Goal: Task Accomplishment & Management: Complete application form

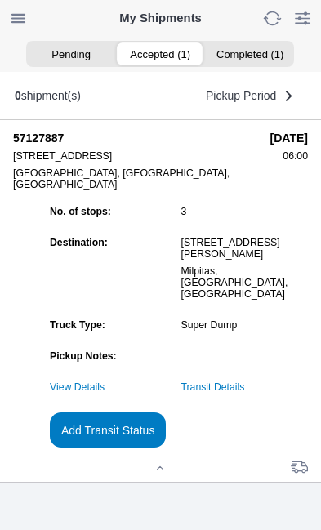
scroll to position [177, 0]
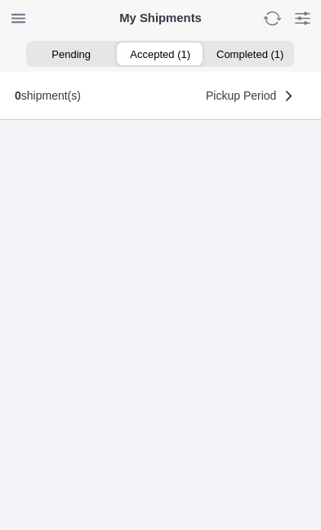
click at [161, 56] on ion-segment-button "Accepted (1)" at bounding box center [160, 53] width 89 height 23
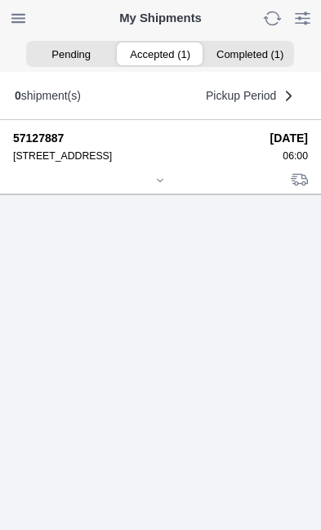
click at [169, 188] on div at bounding box center [160, 181] width 295 height 12
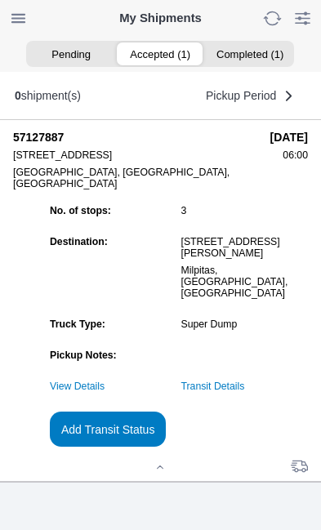
scroll to position [177, 0]
click at [0, 0] on slot "Add Transit Status" at bounding box center [0, 0] width 0 height 0
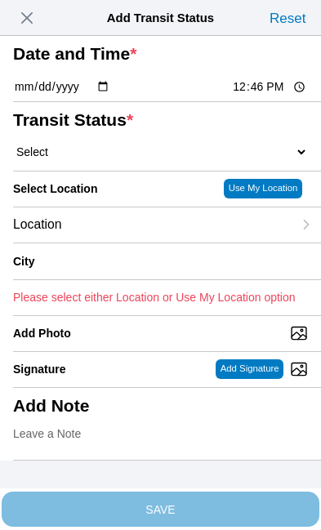
click at [275, 96] on input "12:46" at bounding box center [269, 86] width 77 height 17
type input "23:20"
click at [109, 159] on select "Select Arrive at Drop Off Arrive at Pickup Break Start Break Stop Depart Drop O…" at bounding box center [160, 151] width 295 height 15
select select "DPTDLVLOC"
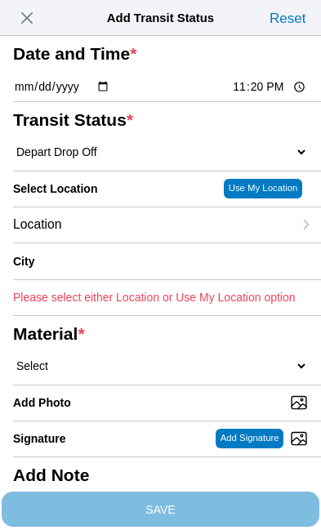
click at [137, 242] on div "Location" at bounding box center [152, 224] width 279 height 35
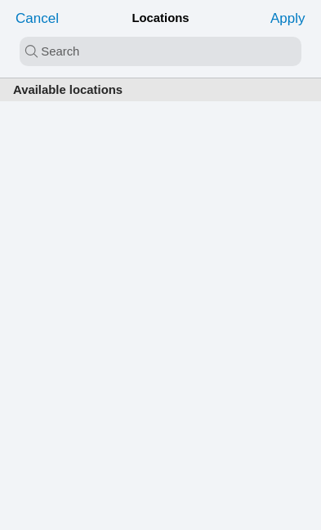
click at [93, 49] on input "search text" at bounding box center [161, 51] width 282 height 29
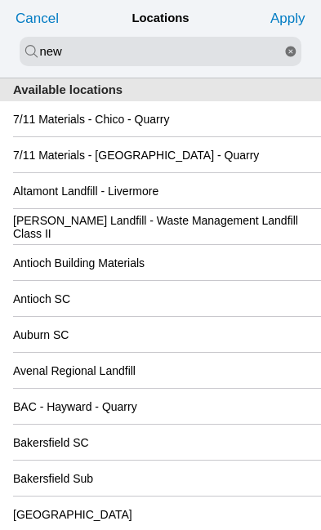
type input "new"
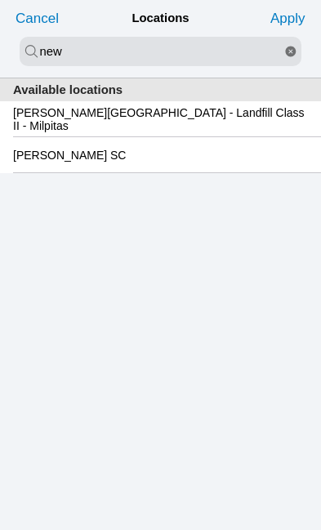
click at [0, 0] on slot "[PERSON_NAME][GEOGRAPHIC_DATA] - Landfill Class II - Milpitas" at bounding box center [0, 0] width 0 height 0
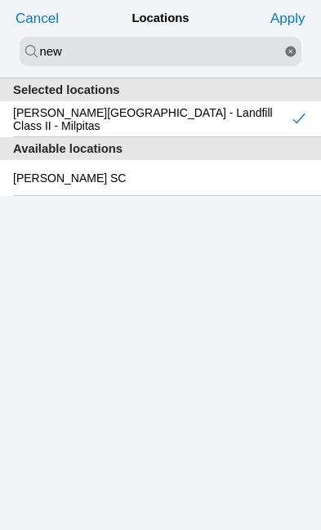
click at [0, 0] on slot "Apply" at bounding box center [0, 0] width 0 height 0
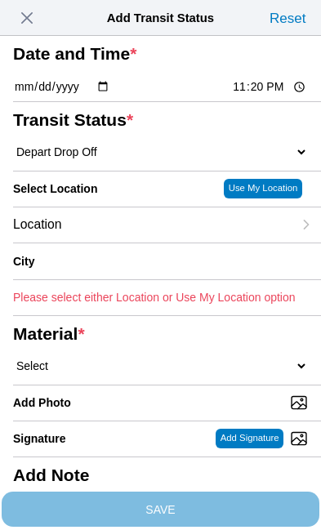
type input "Milpitas"
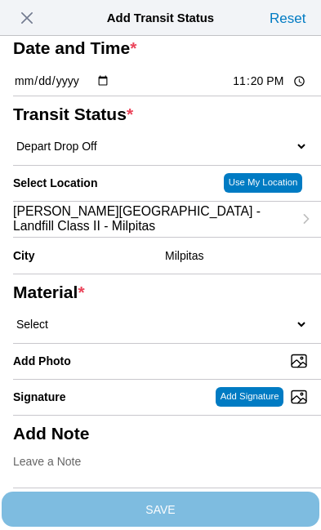
scroll to position [92, 0]
click at [138, 331] on select "Select 1" x 3" Rock 1" x 4" Rock 2" x 4" Rock Asphalt Cold Patch Backfill Spec …" at bounding box center [160, 324] width 295 height 15
select select "708654"
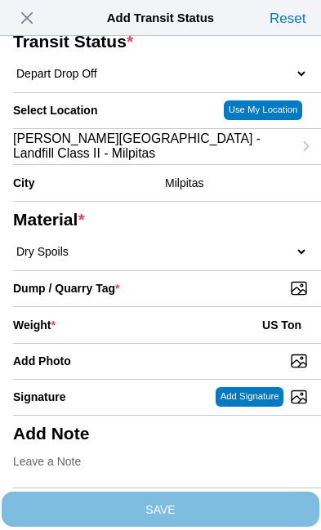
click at [231, 297] on input "Dump / Quarry Tag *" at bounding box center [167, 288] width 308 height 18
type input "C:\fakepath\image.jpg"
click at [137, 343] on div "Weight * US Ton" at bounding box center [160, 325] width 295 height 36
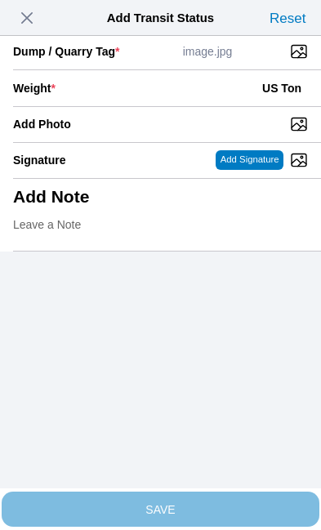
scroll to position [335, 0]
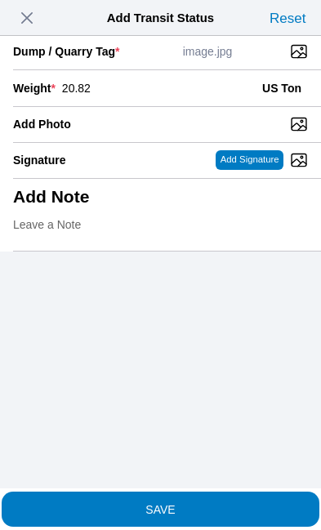
type input "20.82"
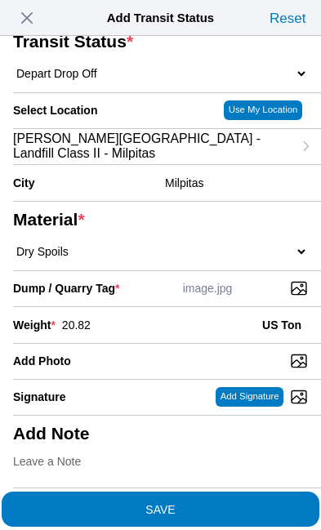
click at [222, 503] on span "SAVE" at bounding box center [160, 508] width 295 height 11
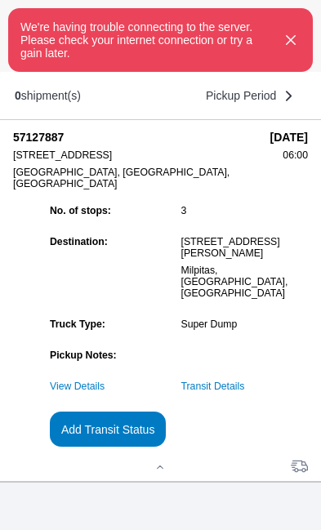
click at [287, 44] on icon "button" at bounding box center [291, 40] width 8 height 8
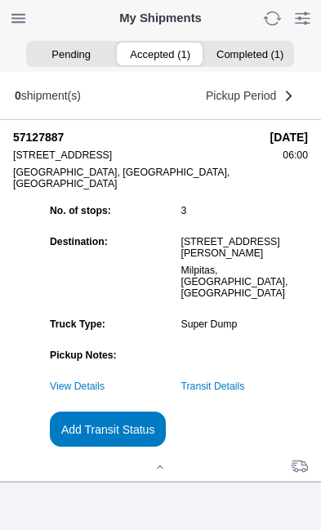
click at [245, 388] on link "Transit Details" at bounding box center [213, 385] width 64 height 11
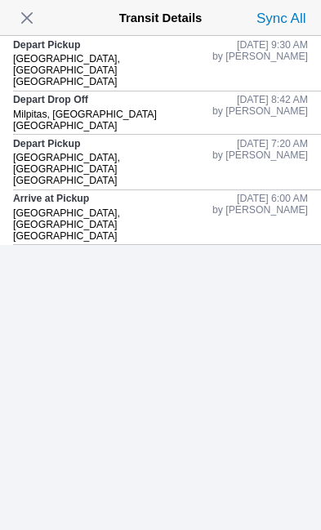
click at [33, 23] on span "button" at bounding box center [27, 18] width 23 height 23
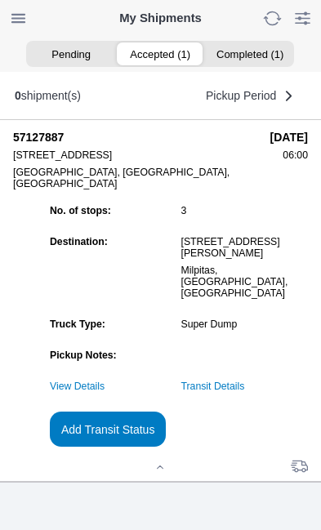
click at [0, 0] on slot "Add Transit Status" at bounding box center [0, 0] width 0 height 0
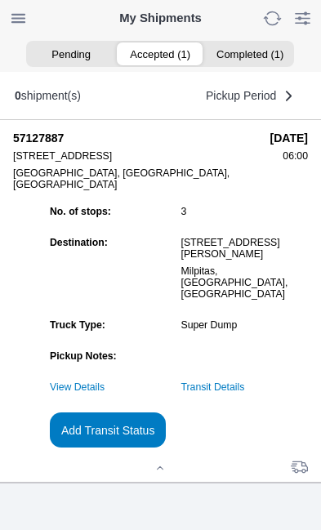
scroll to position [0, 0]
click at [166, 50] on ion-segment-button "Accepted (1)" at bounding box center [160, 53] width 89 height 23
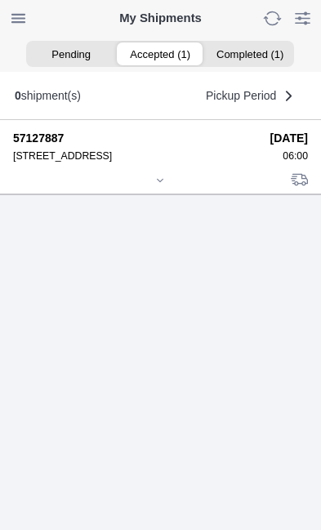
click at [169, 188] on div at bounding box center [160, 181] width 295 height 12
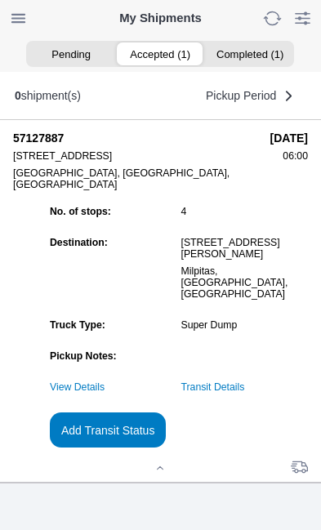
scroll to position [176, 0]
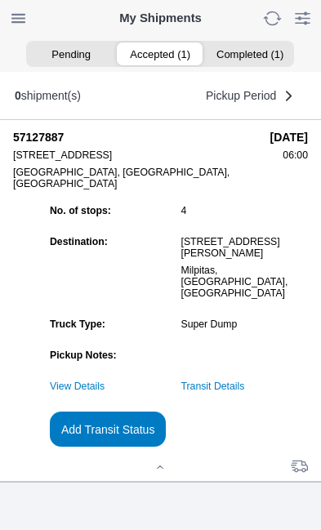
click at [0, 0] on slot "Add Transit Status" at bounding box center [0, 0] width 0 height 0
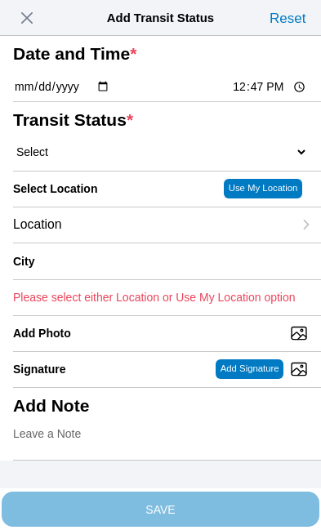
click at [277, 96] on input "12:47" at bounding box center [269, 86] width 77 height 17
type input "11:20"
click at [113, 159] on select "Select Arrive at Drop Off Arrive at Pickup Break Start Break Stop Depart Drop O…" at bounding box center [160, 151] width 295 height 15
select select "DPTDLVLOC"
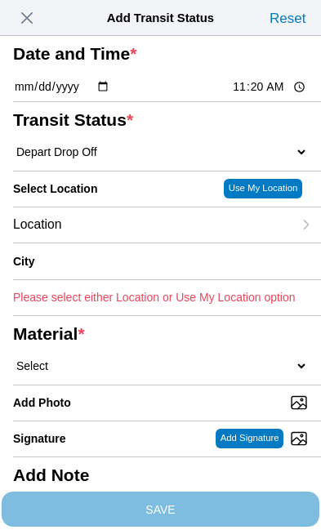
click at [137, 242] on div "Location" at bounding box center [152, 224] width 279 height 35
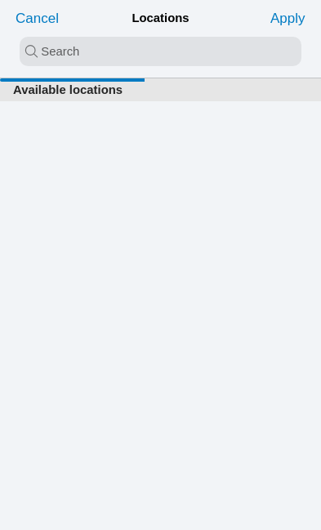
click at [100, 53] on input "search text" at bounding box center [161, 51] width 282 height 29
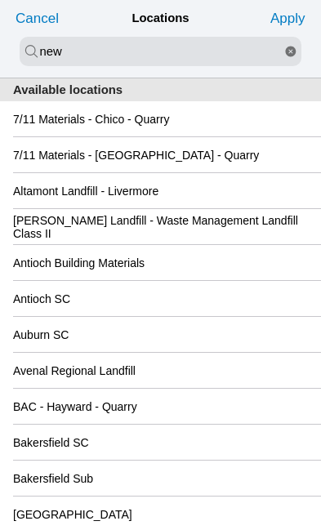
type input "new"
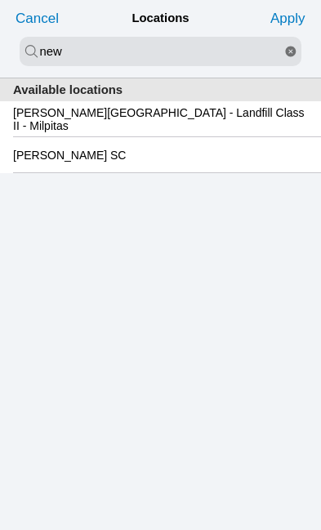
click at [0, 0] on slot "[PERSON_NAME][GEOGRAPHIC_DATA] - Landfill Class II - Milpitas" at bounding box center [0, 0] width 0 height 0
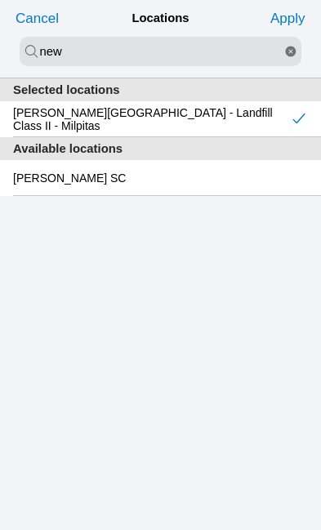
click at [0, 0] on slot "Apply" at bounding box center [0, 0] width 0 height 0
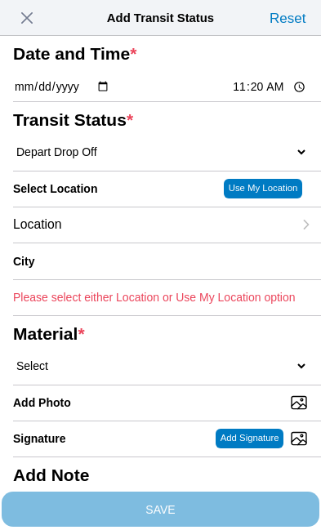
type input "Milpitas"
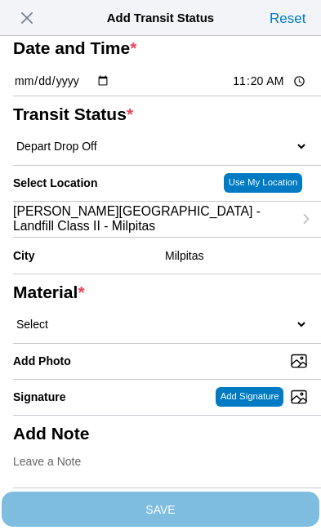
scroll to position [116, 0]
click at [157, 331] on select "Select 1" x 3" Rock 1" x 4" Rock 2" x 4" Rock Asphalt Cold Patch Backfill Spec …" at bounding box center [160, 324] width 295 height 15
select select "708654"
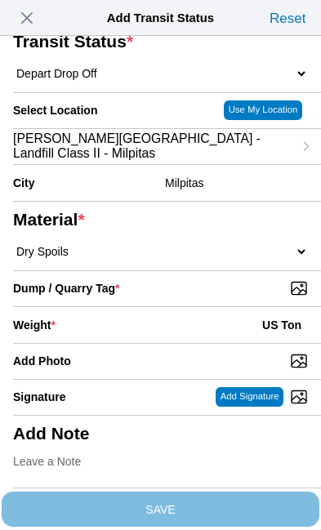
scroll to position [167, 0]
click at [149, 297] on input "Dump / Quarry Tag *" at bounding box center [167, 288] width 308 height 18
type input "C:\fakepath\image.jpg"
click at [144, 343] on div "Weight * US Ton" at bounding box center [160, 325] width 295 height 36
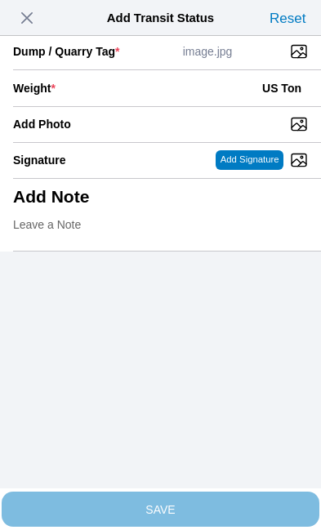
scroll to position [335, 0]
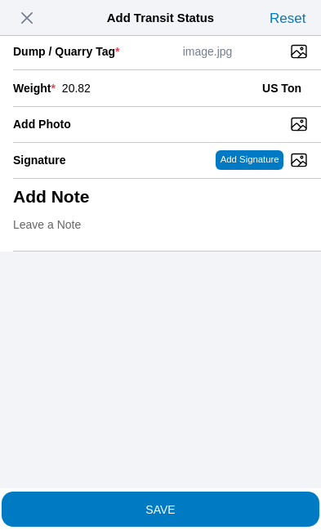
type input "20.82"
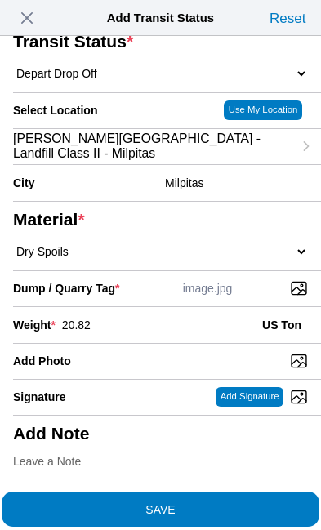
scroll to position [311, 0]
click at [229, 503] on span "SAVE" at bounding box center [160, 508] width 295 height 11
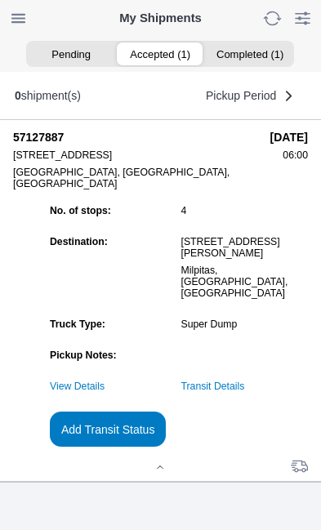
scroll to position [1, 0]
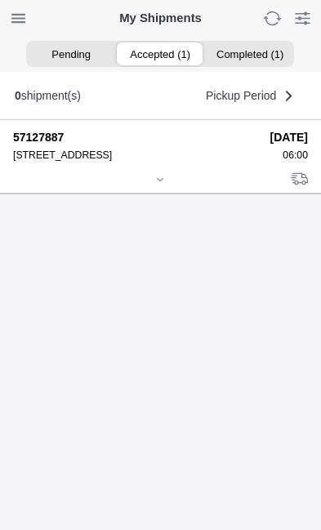
click at [169, 187] on div at bounding box center [160, 181] width 295 height 12
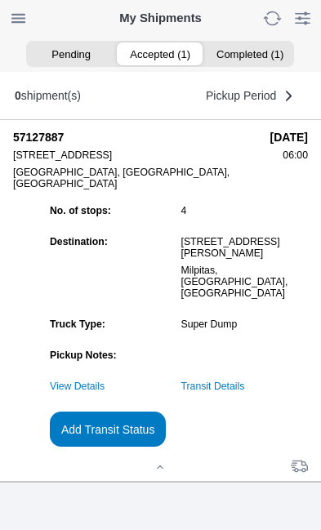
scroll to position [177, 0]
click at [245, 386] on link "Transit Details" at bounding box center [213, 385] width 64 height 11
